Goal: Obtain resource: Obtain resource

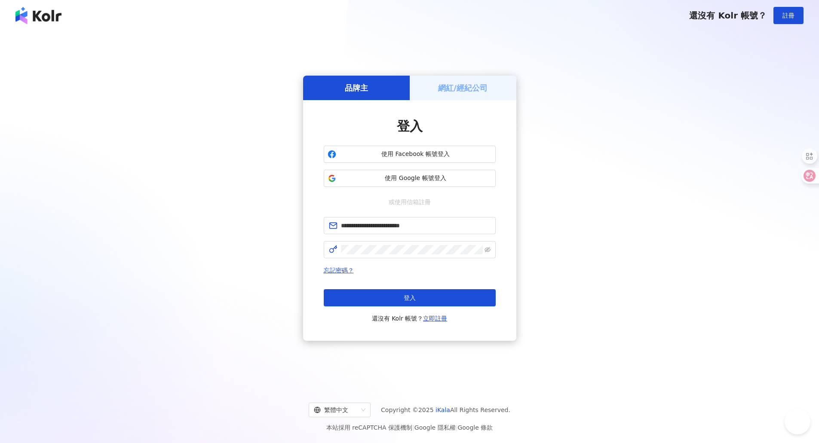
click at [404, 296] on span "登入" at bounding box center [409, 297] width 12 height 7
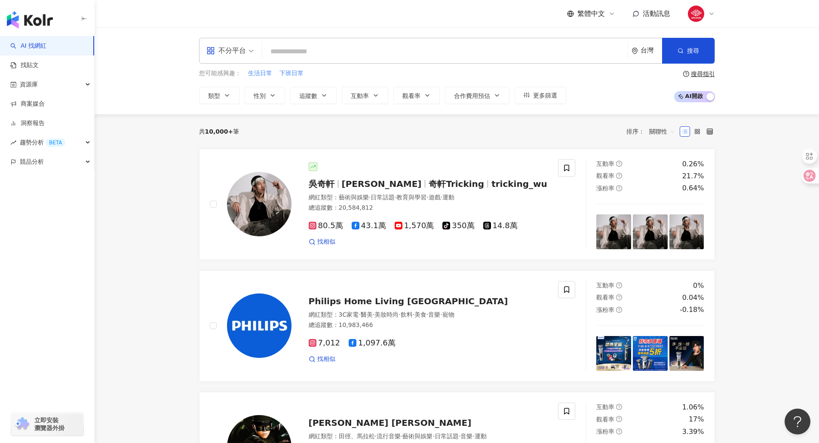
click at [370, 55] on input "search" at bounding box center [445, 51] width 358 height 16
type input "****"
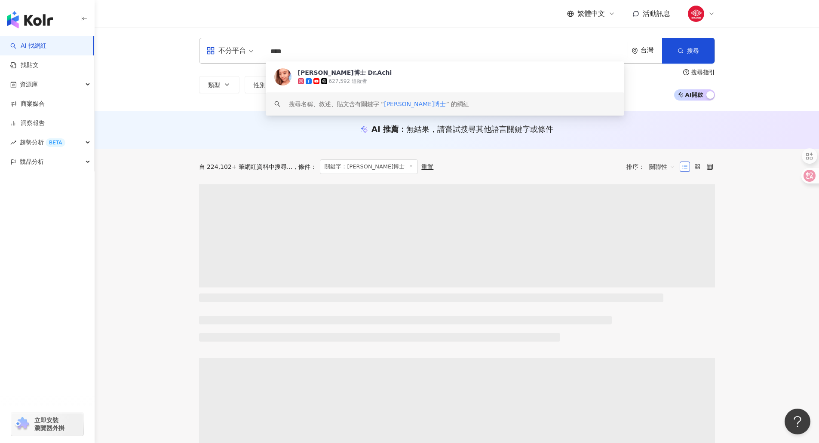
click at [339, 75] on div "[PERSON_NAME]博士 Dr.Achi" at bounding box center [345, 72] width 94 height 9
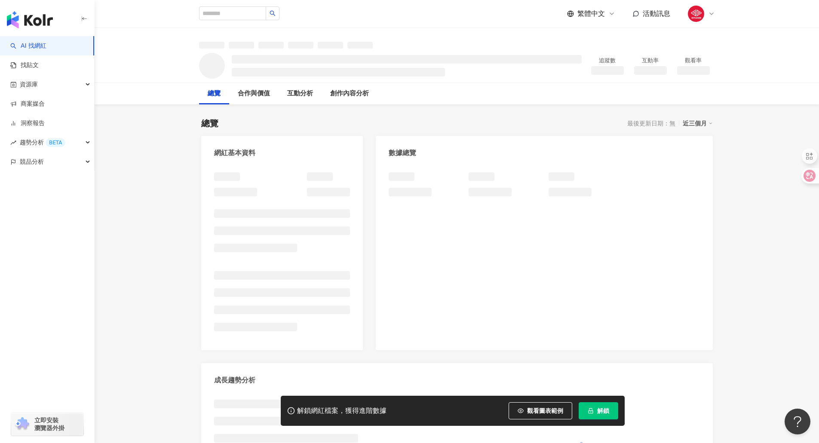
click at [602, 412] on span "解鎖" at bounding box center [603, 410] width 12 height 7
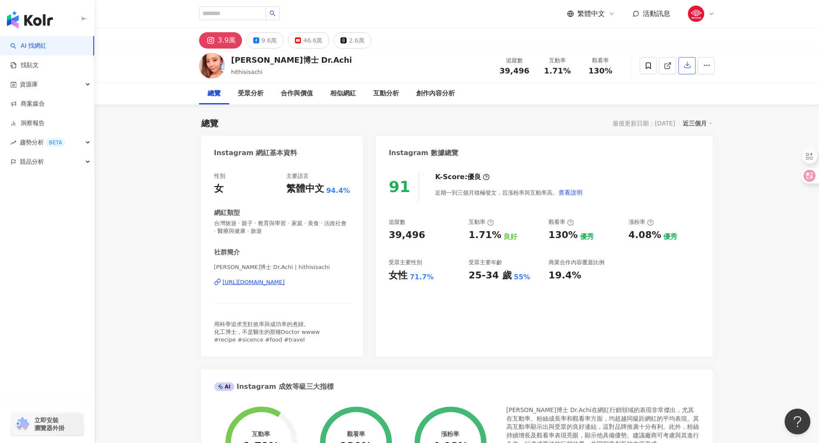
click at [688, 67] on icon "button" at bounding box center [687, 65] width 8 height 8
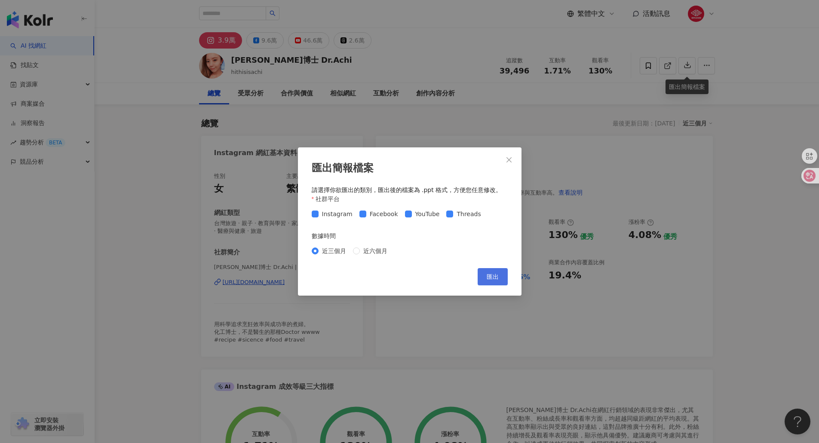
click at [490, 275] on span "匯出" at bounding box center [492, 276] width 12 height 7
drag, startPoint x: 481, startPoint y: 110, endPoint x: 499, endPoint y: 67, distance: 46.2
click at [481, 110] on div "匯出簡報檔案 請選擇你欲匯出的類別，匯出後的檔案為 .ppt 格式，方便您任意修改。 社群平台 Instagram Facebook YouTube Thre…" at bounding box center [409, 221] width 819 height 443
